Goal: Task Accomplishment & Management: Use online tool/utility

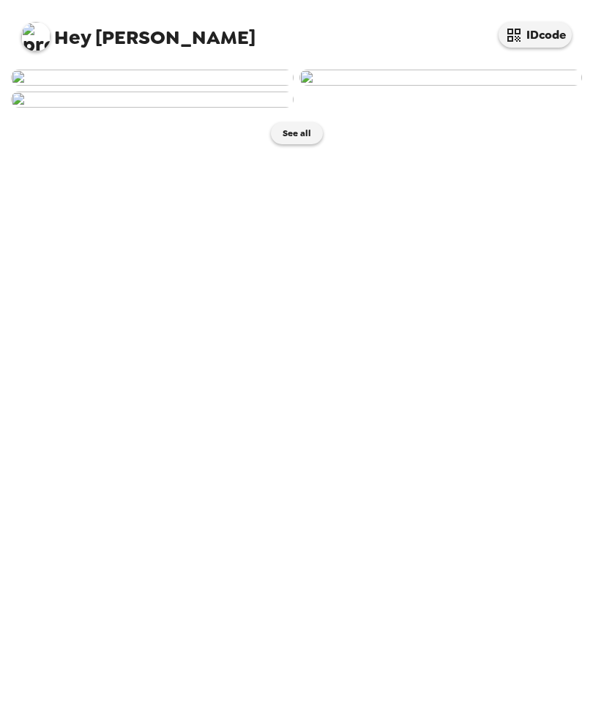
click at [230, 86] on img at bounding box center [152, 78] width 283 height 16
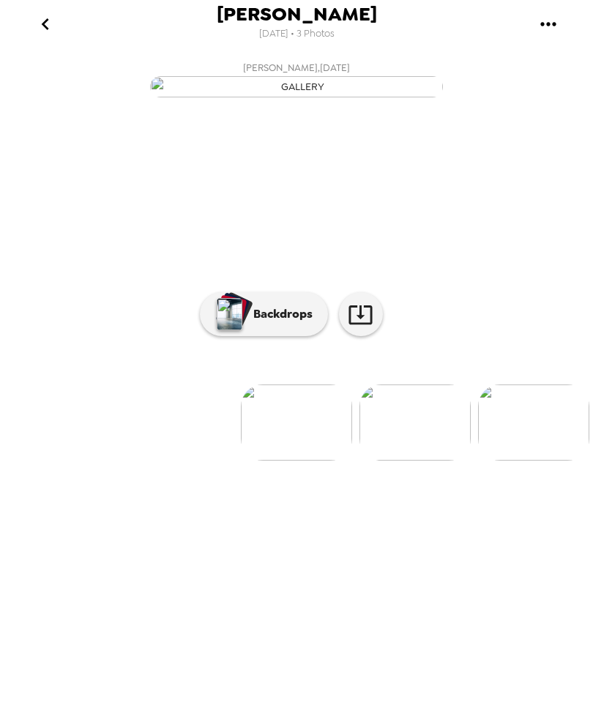
click at [286, 323] on p "Backdrops" at bounding box center [279, 314] width 67 height 18
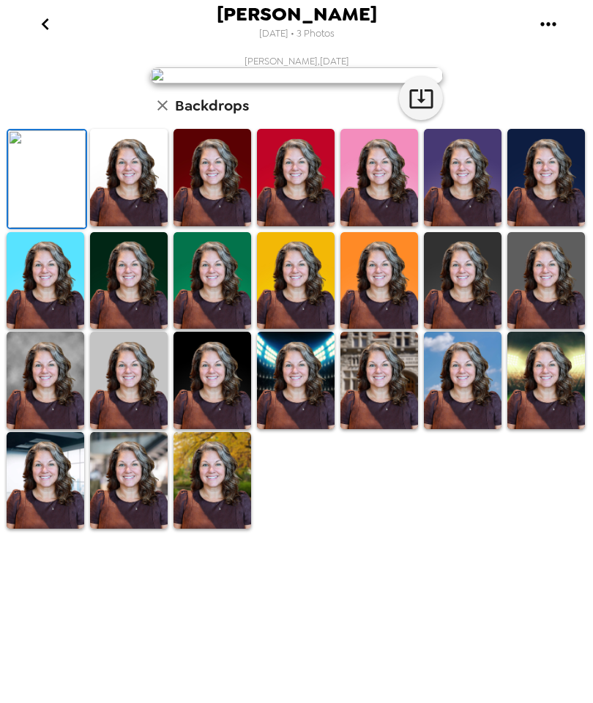
click at [468, 329] on img at bounding box center [463, 280] width 78 height 97
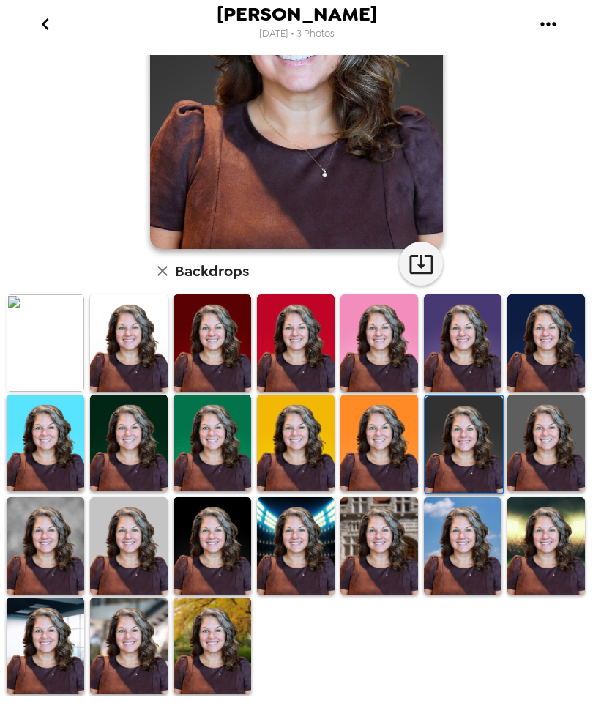
scroll to position [186, 0]
click at [130, 663] on img at bounding box center [129, 645] width 78 height 97
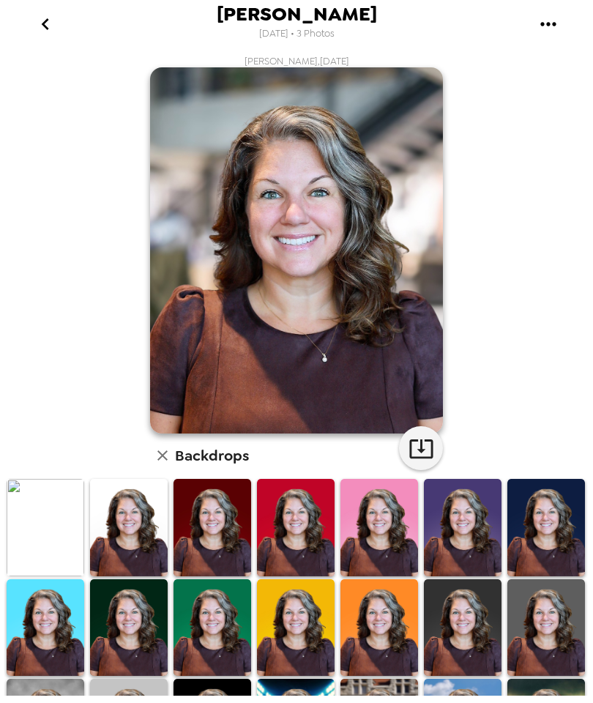
scroll to position [0, 0]
click at [425, 458] on icon "button" at bounding box center [420, 448] width 23 height 19
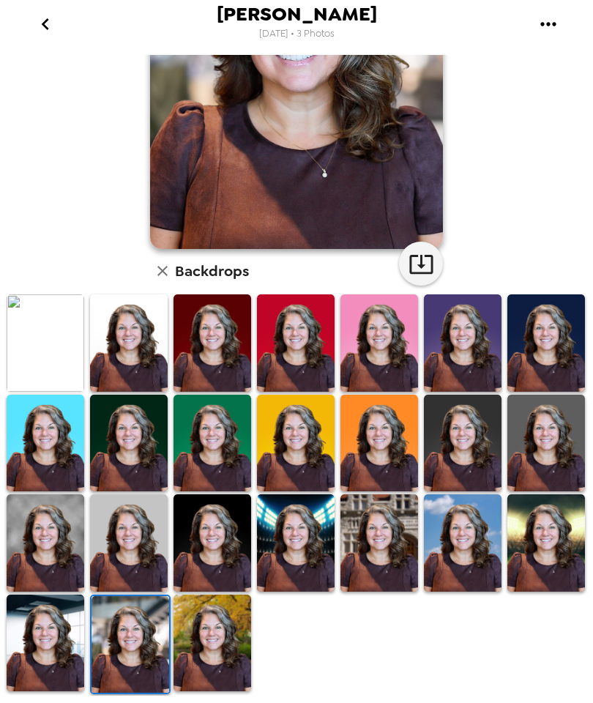
scroll to position [186, 0]
click at [226, 661] on img at bounding box center [213, 643] width 78 height 97
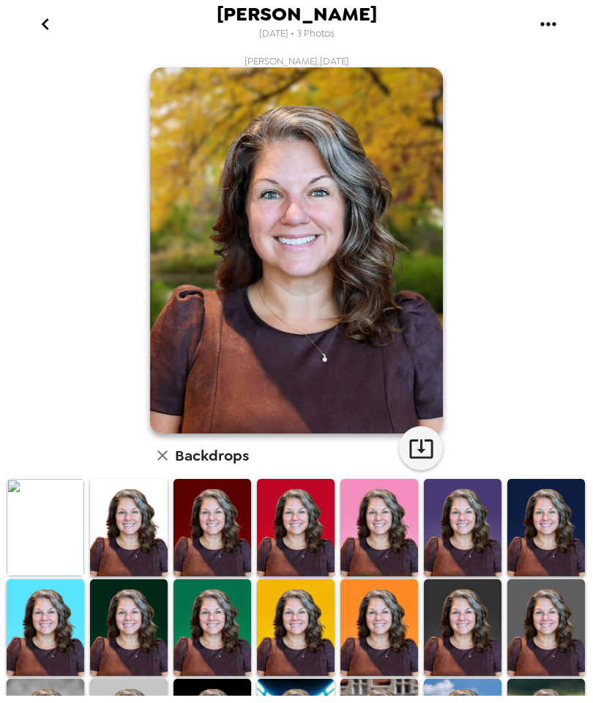
scroll to position [0, 0]
click at [427, 457] on icon "button" at bounding box center [422, 449] width 26 height 26
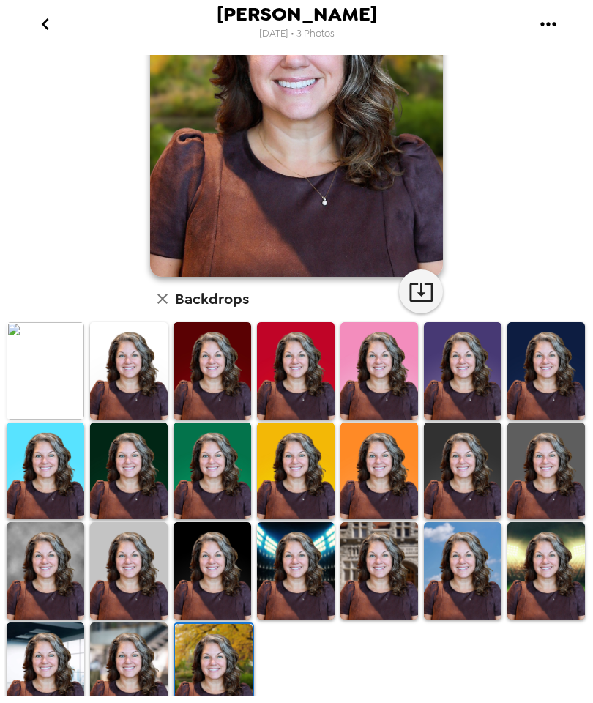
scroll to position [185, 0]
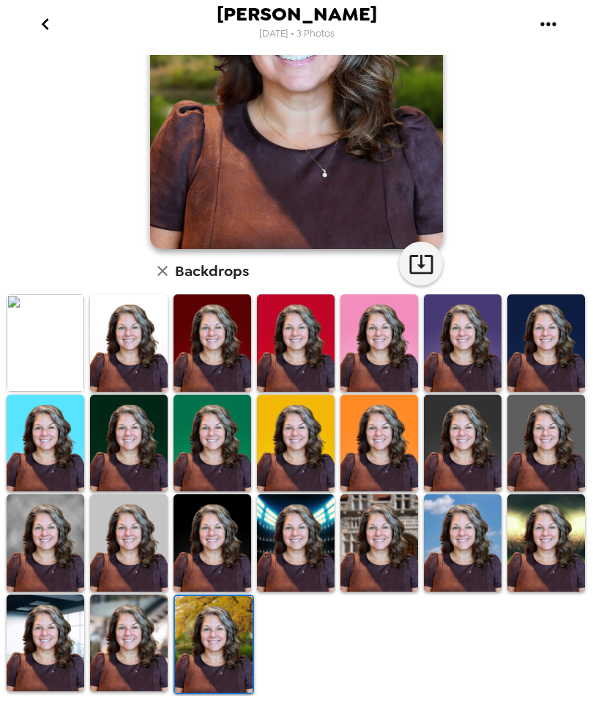
click at [56, 634] on img at bounding box center [46, 643] width 78 height 97
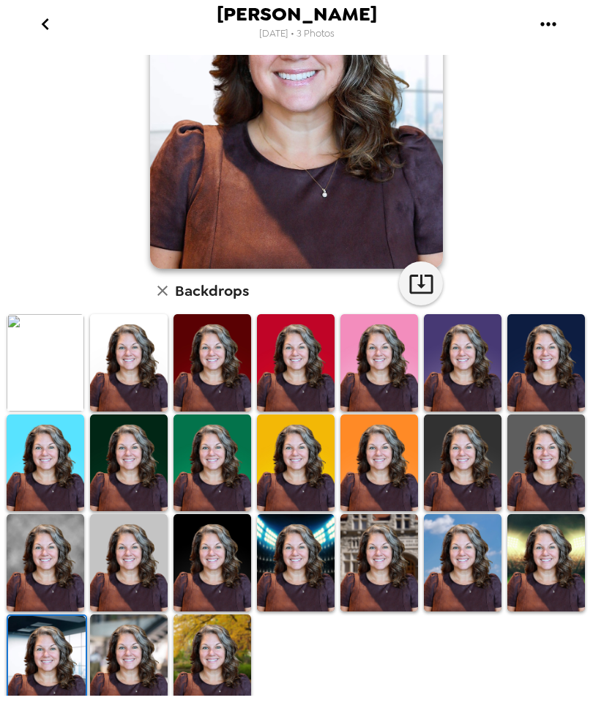
scroll to position [170, 0]
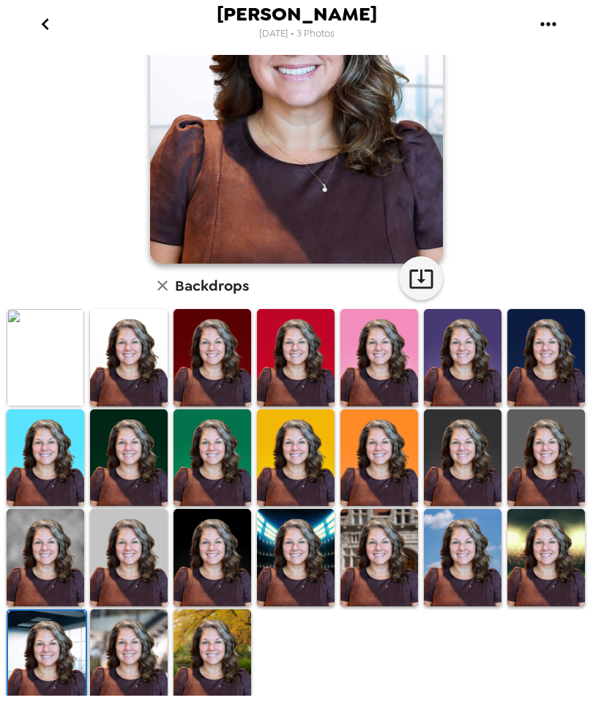
click at [381, 556] on img at bounding box center [379, 557] width 78 height 97
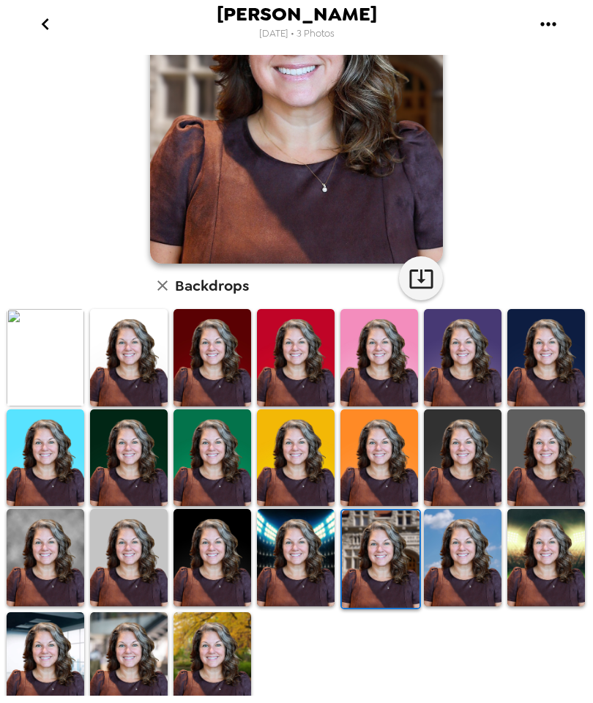
click at [387, 551] on img at bounding box center [381, 558] width 78 height 97
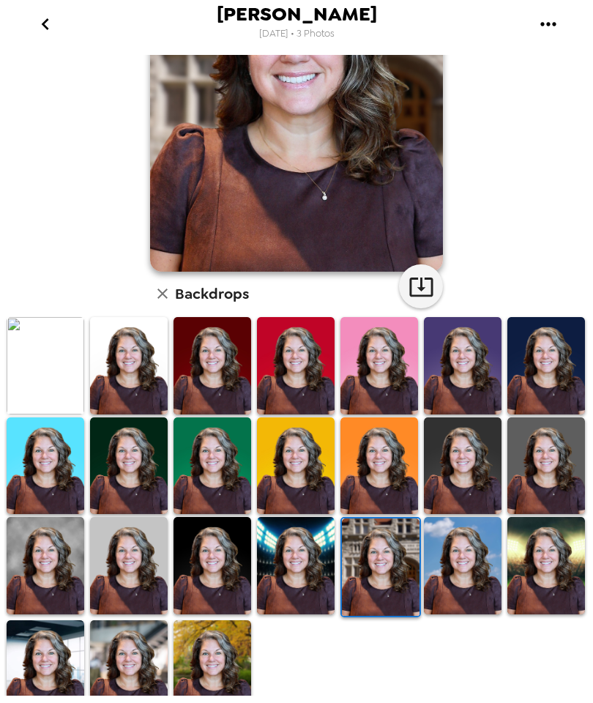
scroll to position [176, 0]
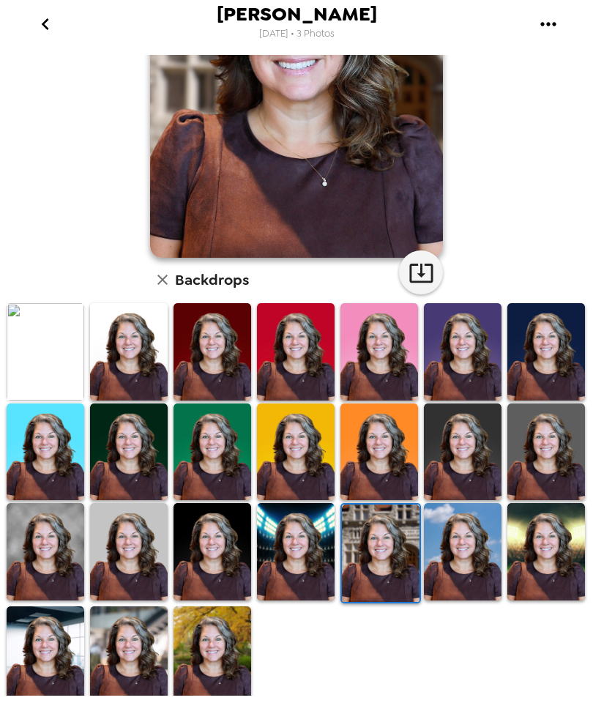
click at [299, 572] on img at bounding box center [296, 551] width 78 height 97
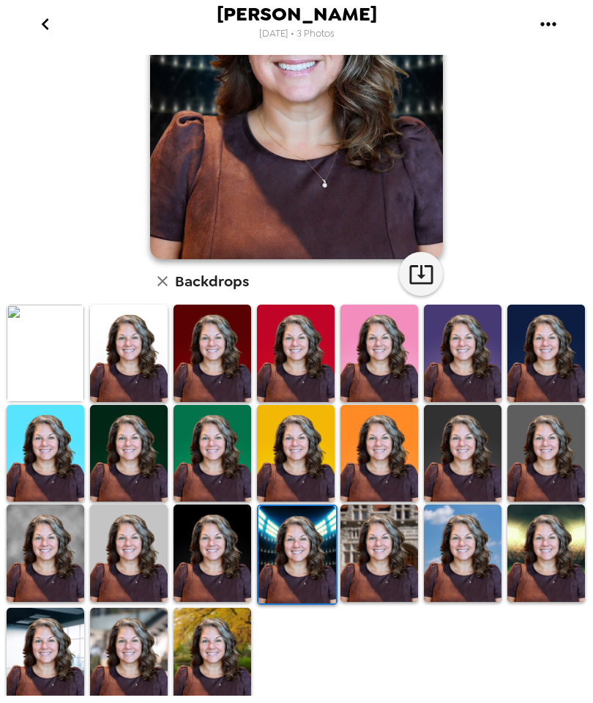
scroll to position [171, 0]
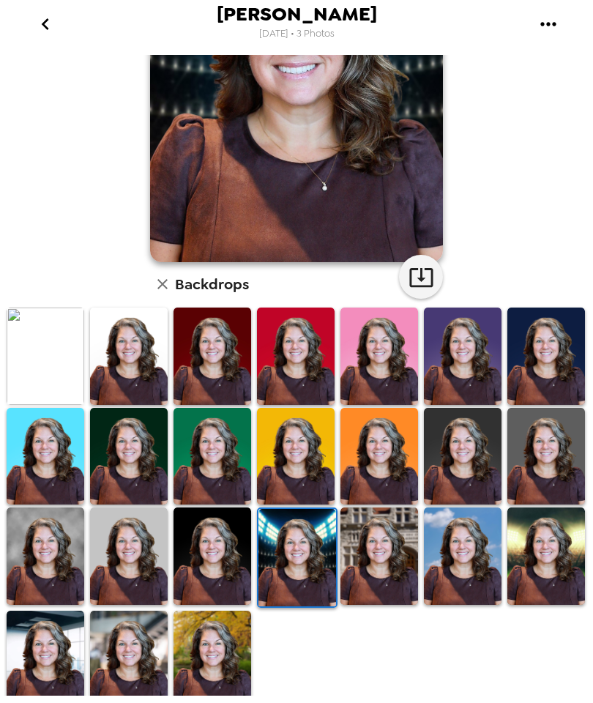
click at [48, 601] on img at bounding box center [46, 555] width 78 height 97
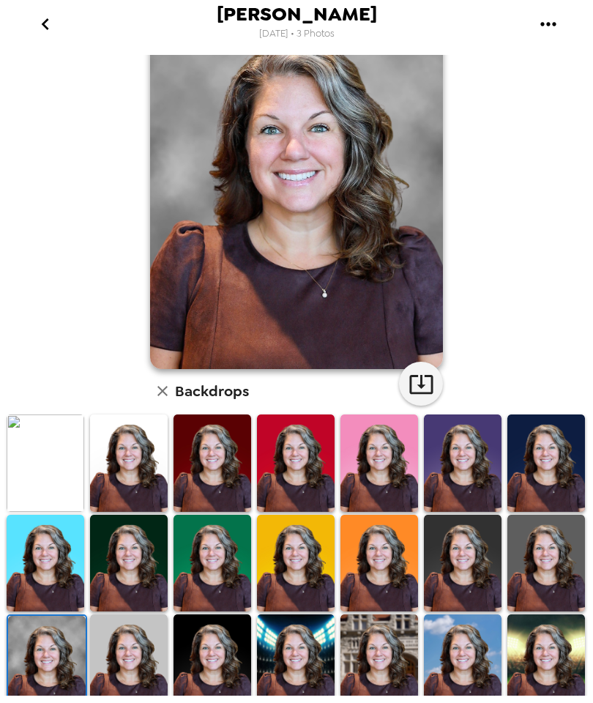
scroll to position [76, 0]
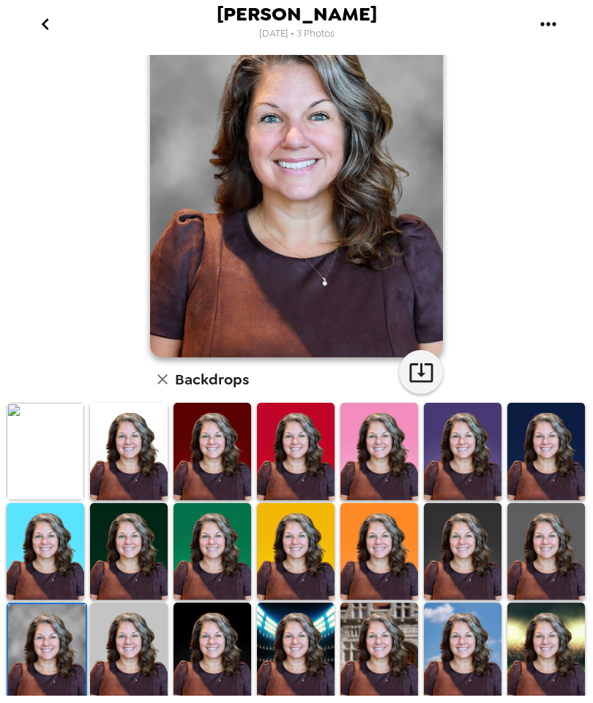
click at [143, 646] on img at bounding box center [129, 651] width 78 height 97
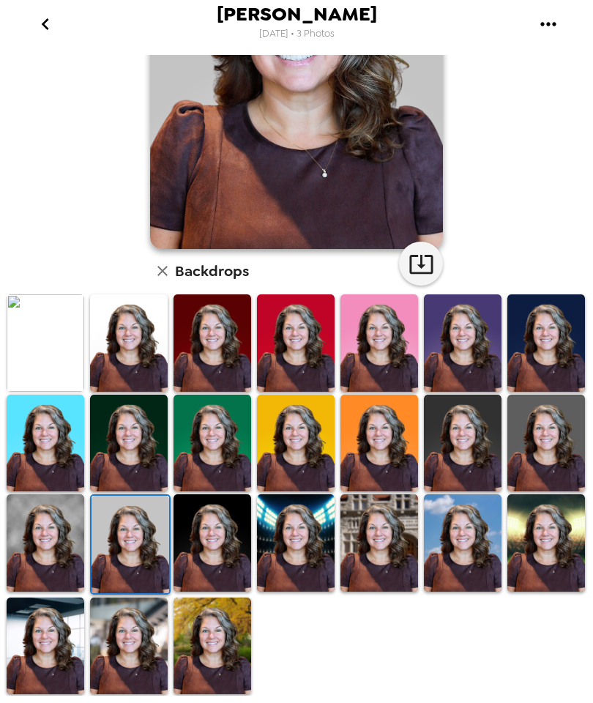
scroll to position [186, 0]
click at [551, 564] on img at bounding box center [546, 542] width 78 height 97
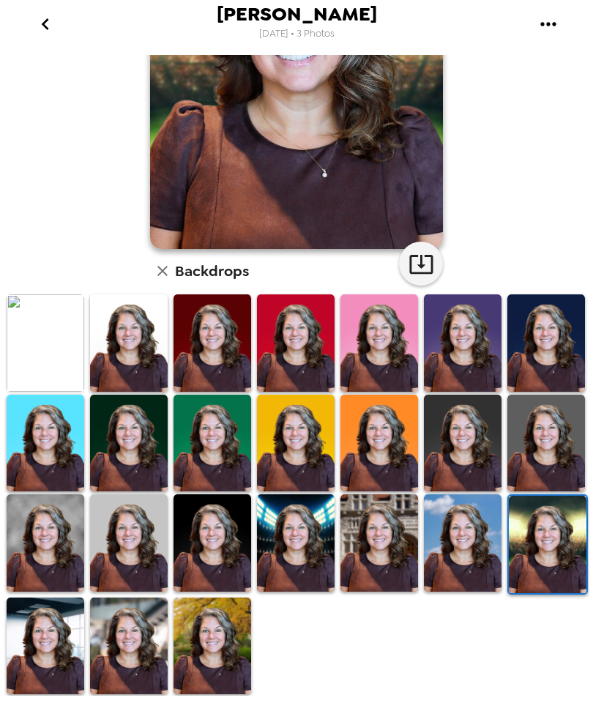
click at [121, 677] on img at bounding box center [129, 645] width 78 height 97
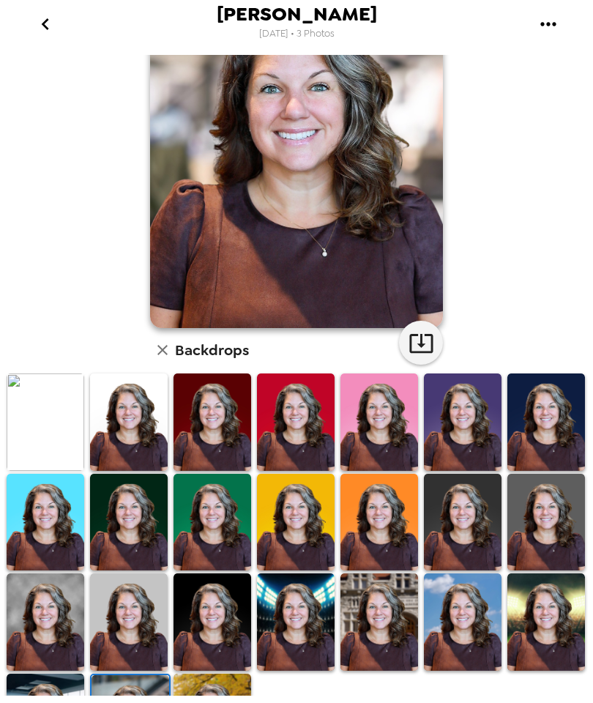
scroll to position [112, 0]
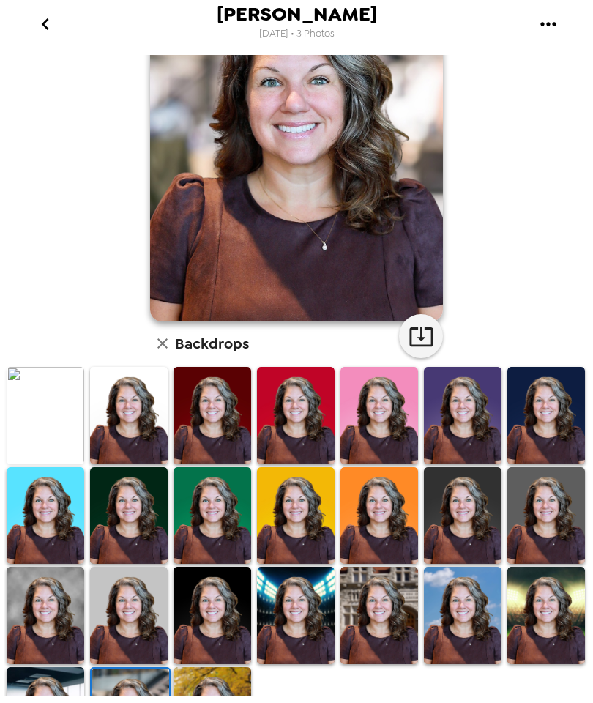
click at [133, 549] on img at bounding box center [129, 515] width 78 height 97
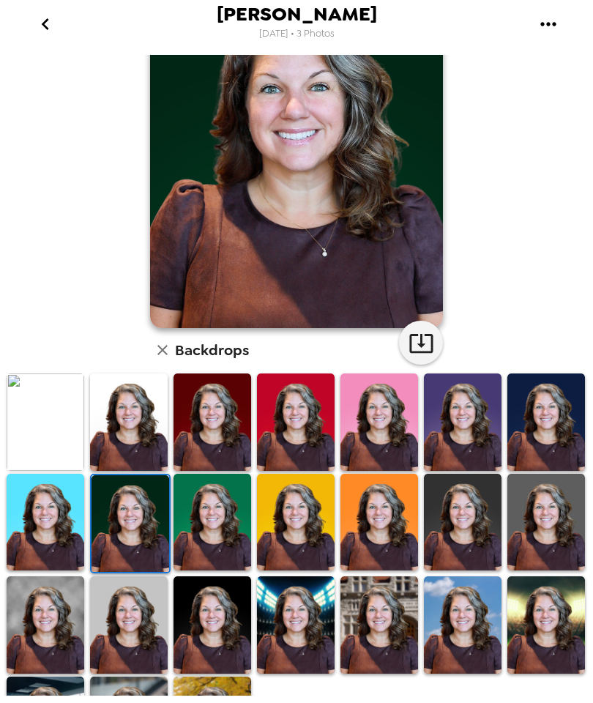
scroll to position [57, 0]
